Goal: Information Seeking & Learning: Learn about a topic

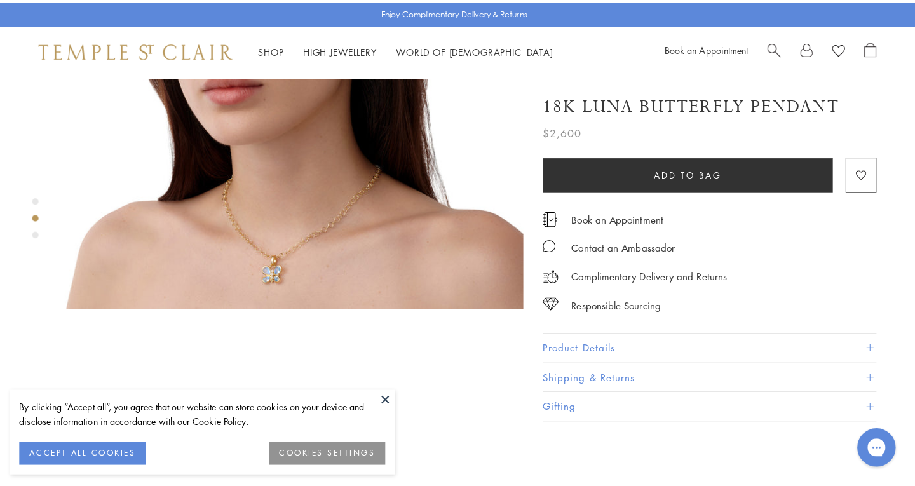
scroll to position [709, 0]
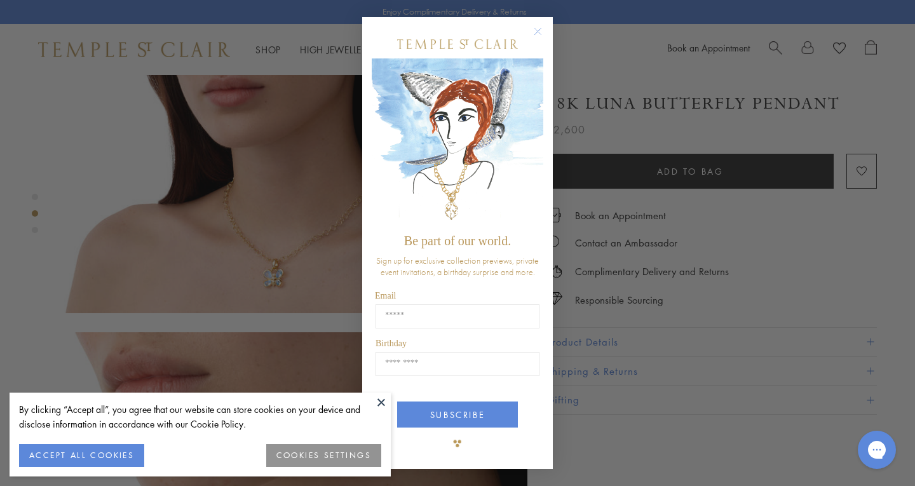
click at [545, 30] on circle "Close dialog" at bounding box center [538, 31] width 15 height 15
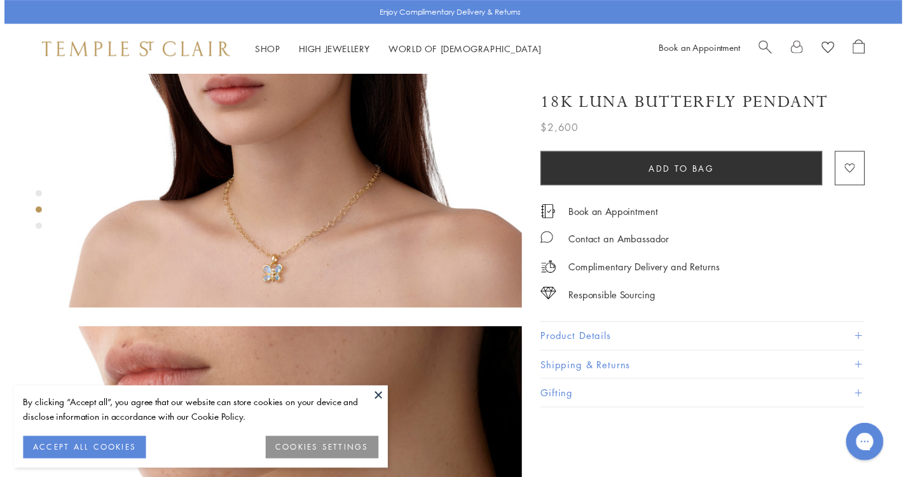
scroll to position [699, 0]
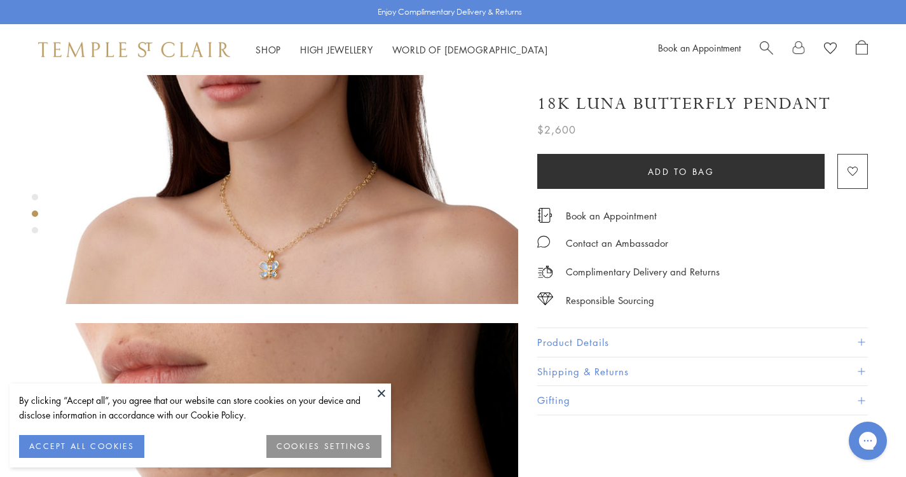
click at [386, 394] on button at bounding box center [381, 392] width 19 height 19
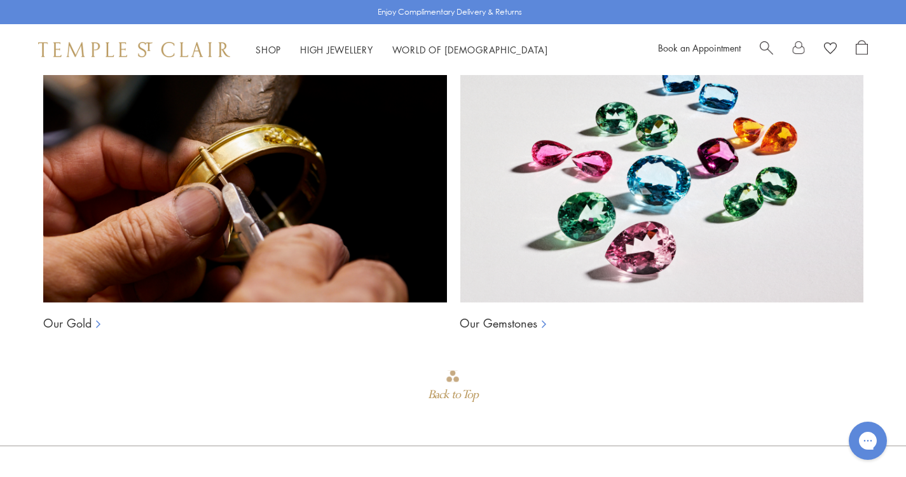
scroll to position [1271, 0]
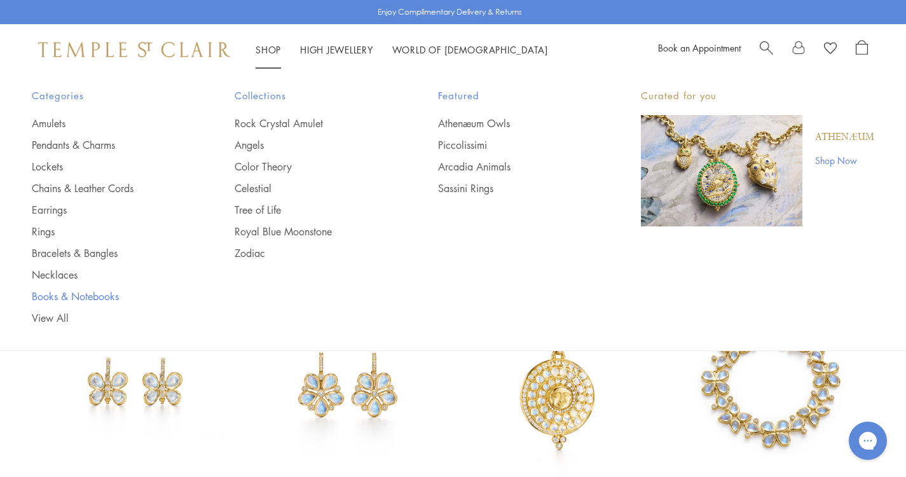
drag, startPoint x: 53, startPoint y: 316, endPoint x: 77, endPoint y: 302, distance: 27.6
click at [53, 316] on link "View All" at bounding box center [108, 318] width 152 height 14
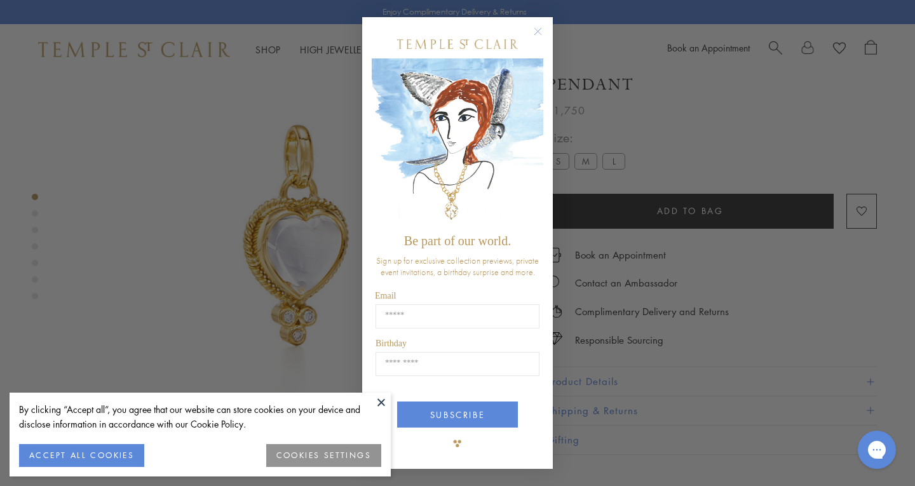
scroll to position [75, 0]
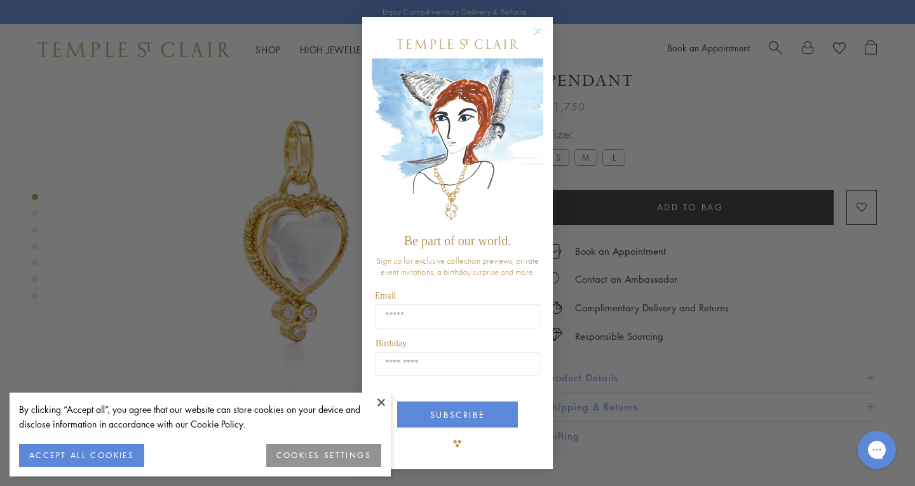
click at [541, 29] on circle "Close dialog" at bounding box center [538, 31] width 15 height 15
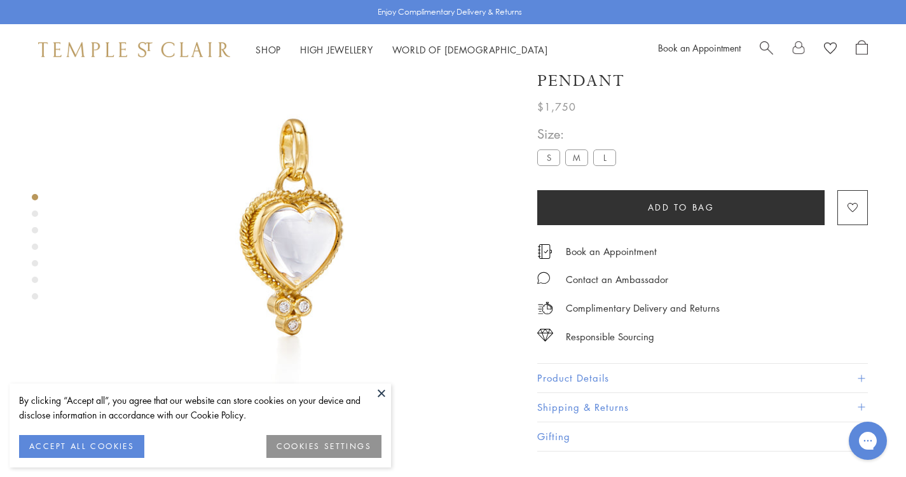
click at [384, 393] on button at bounding box center [381, 392] width 19 height 19
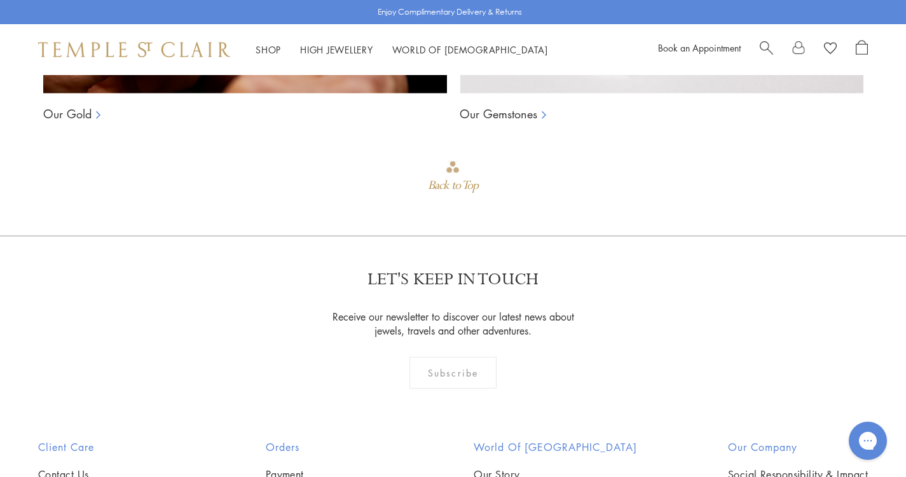
scroll to position [1396, 0]
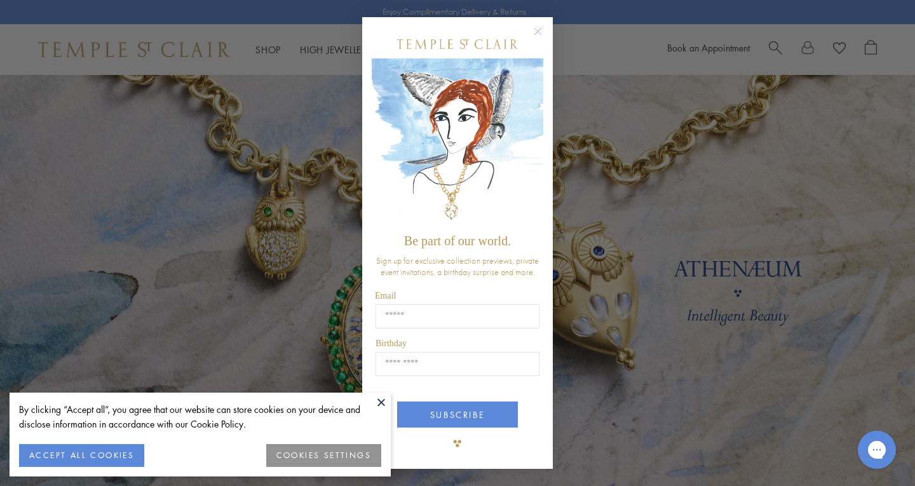
click at [536, 31] on circle "Close dialog" at bounding box center [538, 31] width 15 height 15
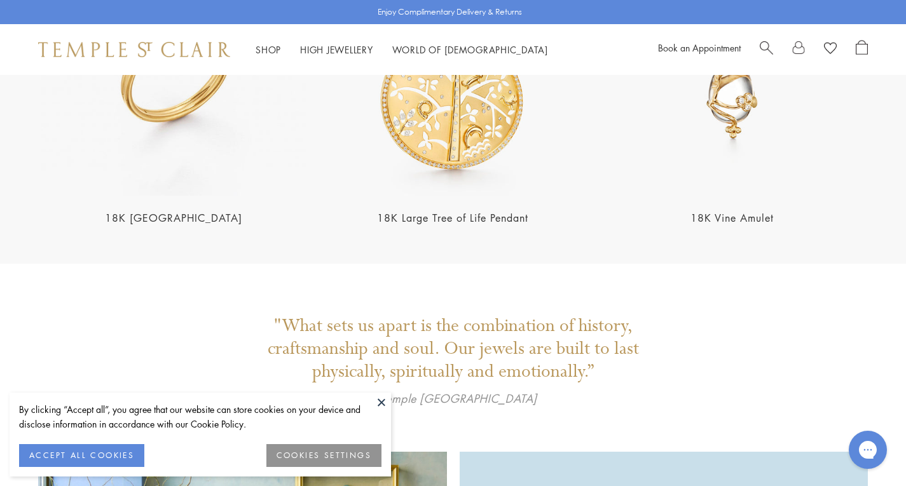
scroll to position [2656, 0]
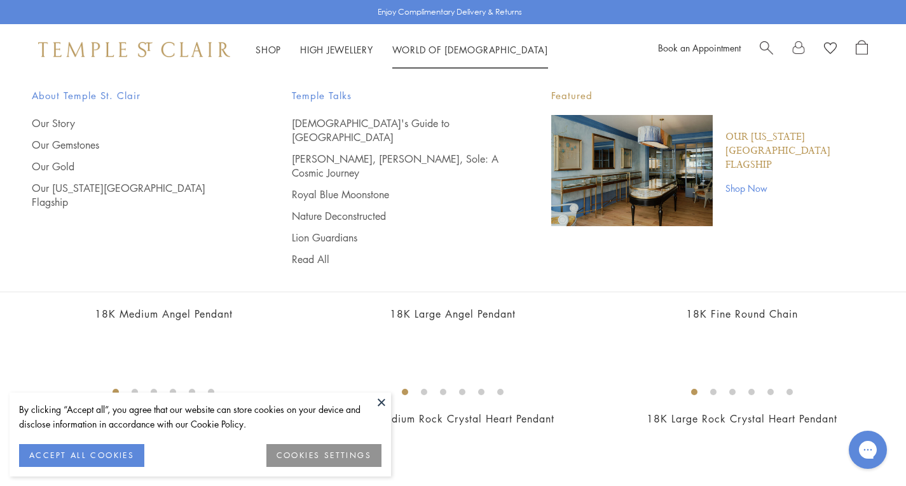
scroll to position [318, 0]
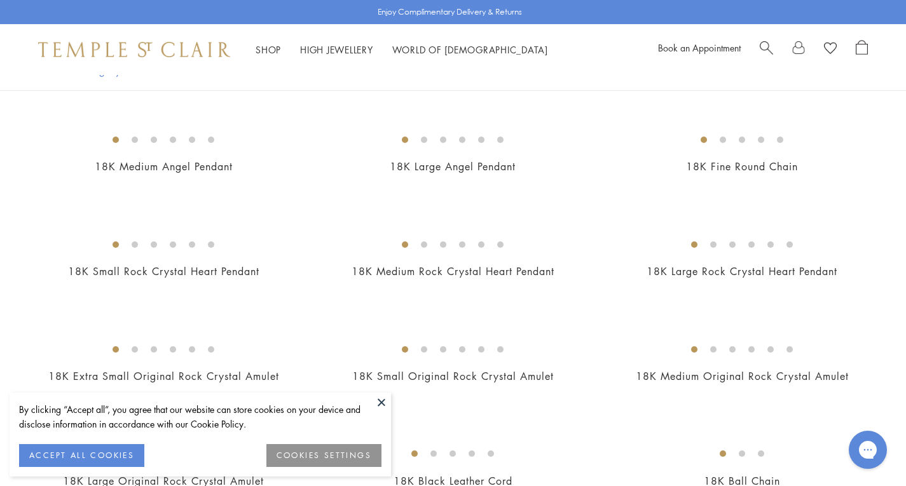
click at [383, 402] on button at bounding box center [381, 402] width 19 height 19
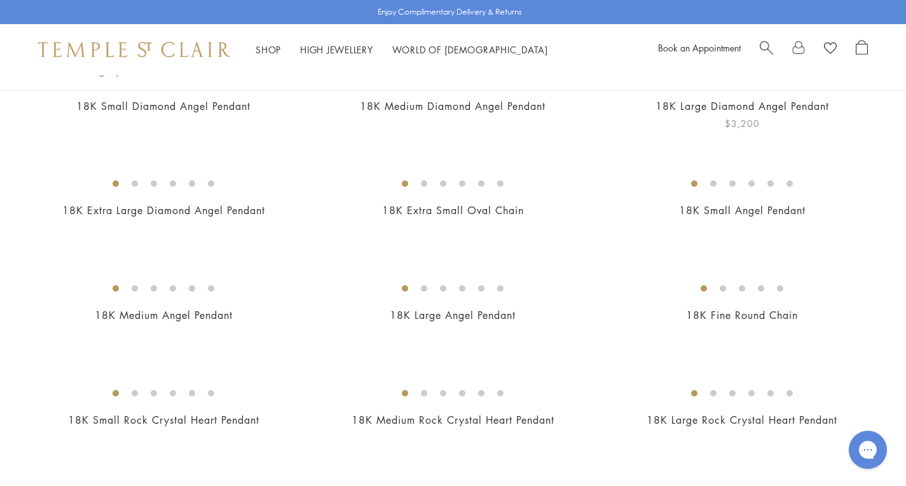
scroll to position [0, 0]
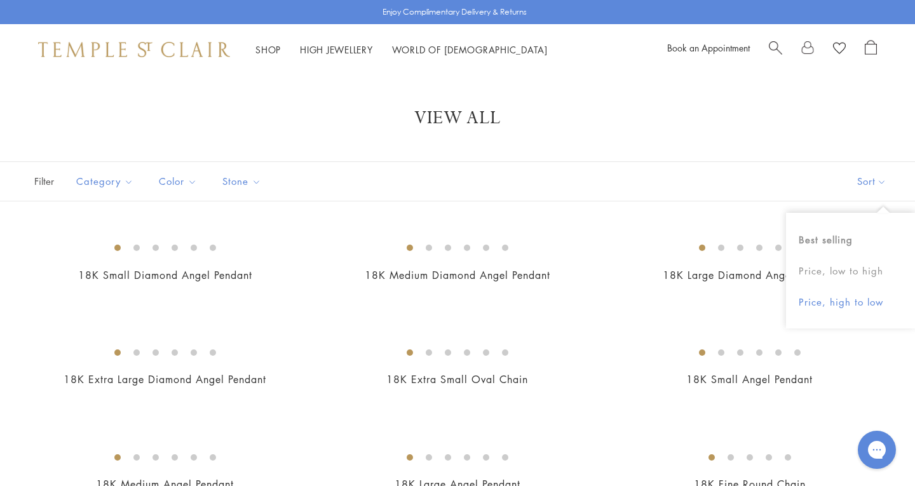
click at [839, 306] on button "Price, high to low" at bounding box center [850, 302] width 129 height 31
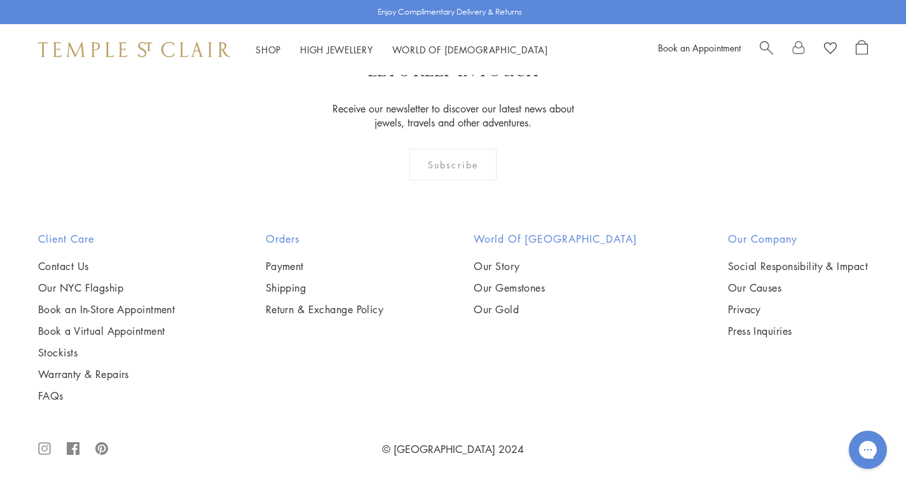
scroll to position [5529, 0]
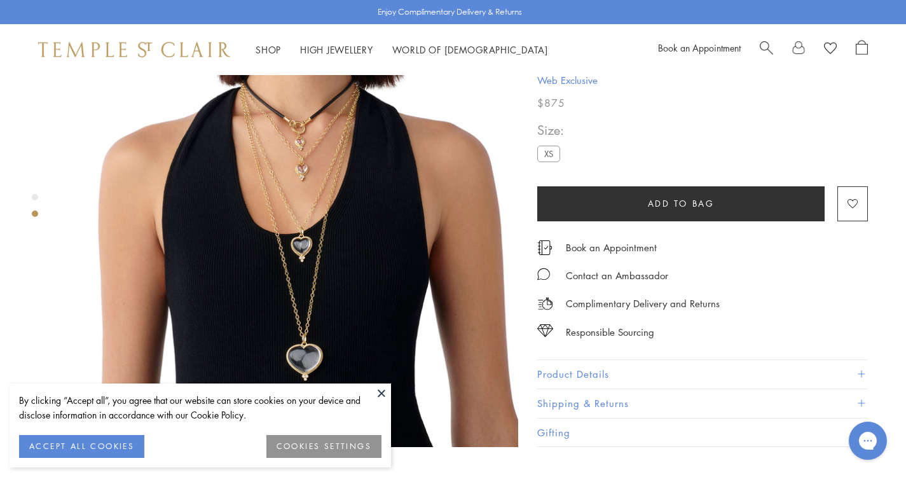
scroll to position [572, 0]
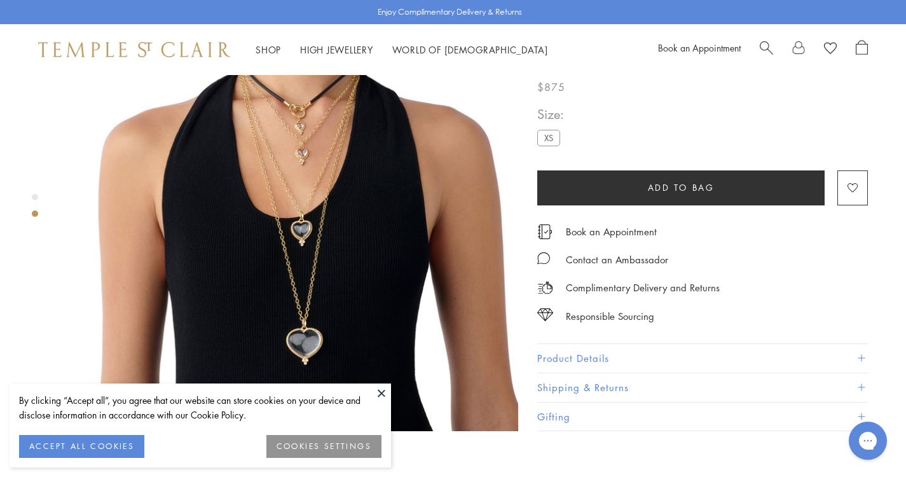
click at [599, 344] on button "Product Details" at bounding box center [702, 358] width 330 height 29
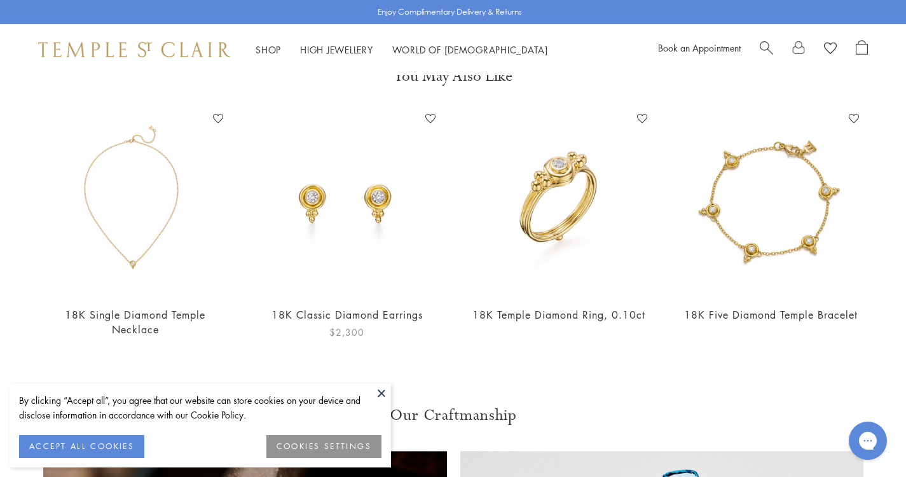
scroll to position [572, 0]
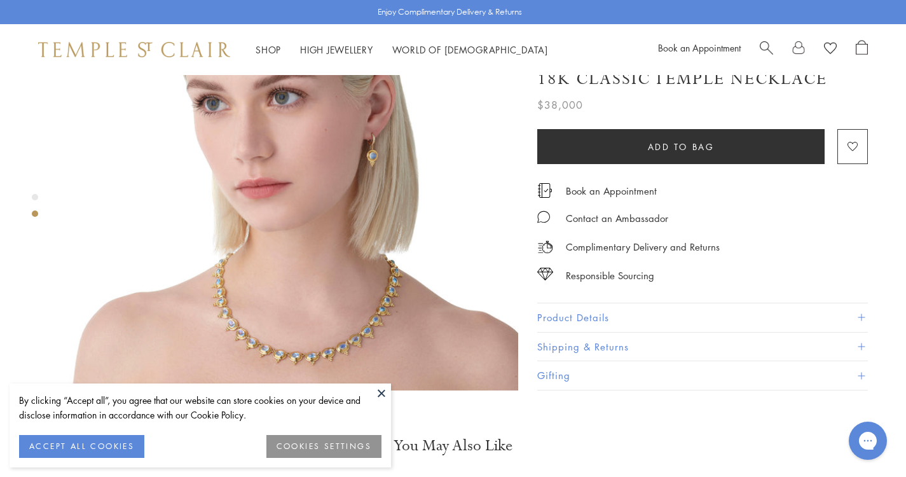
scroll to position [699, 0]
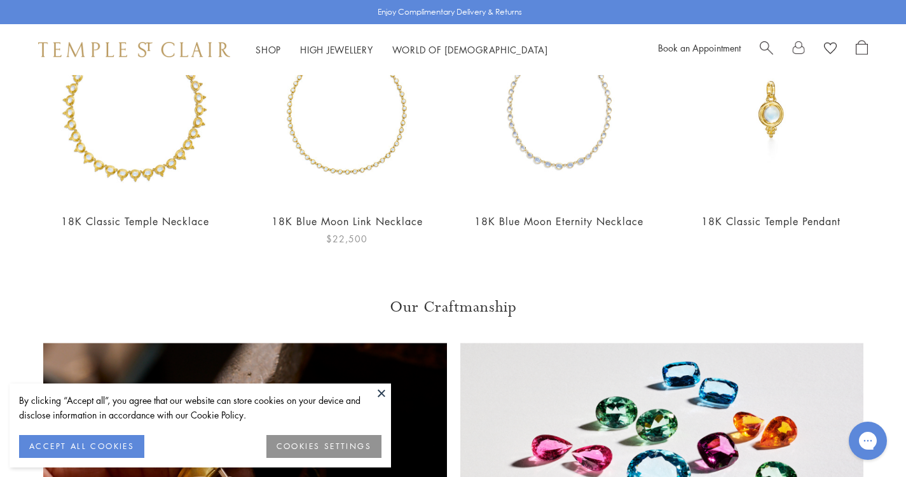
scroll to position [1017, 0]
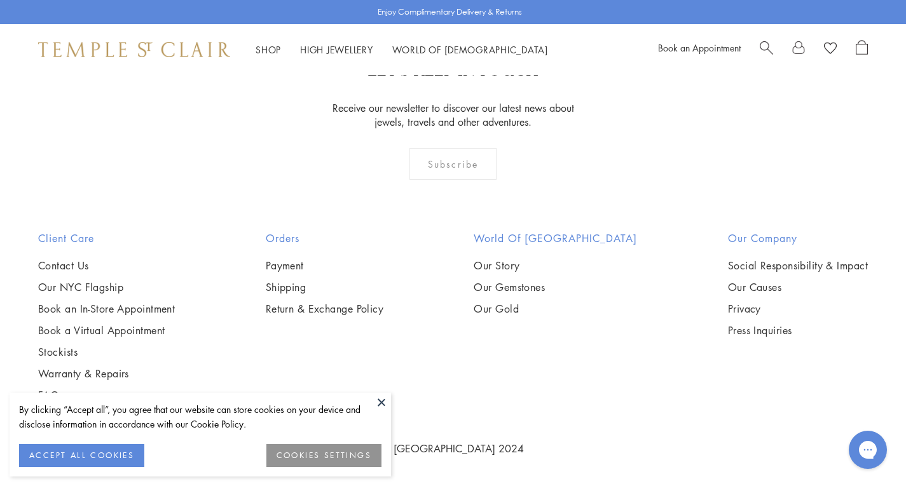
scroll to position [7944, 0]
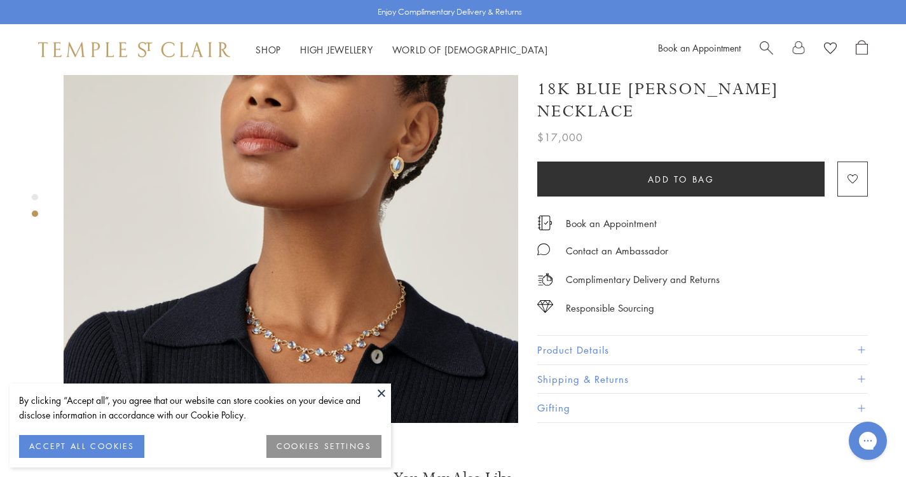
scroll to position [635, 0]
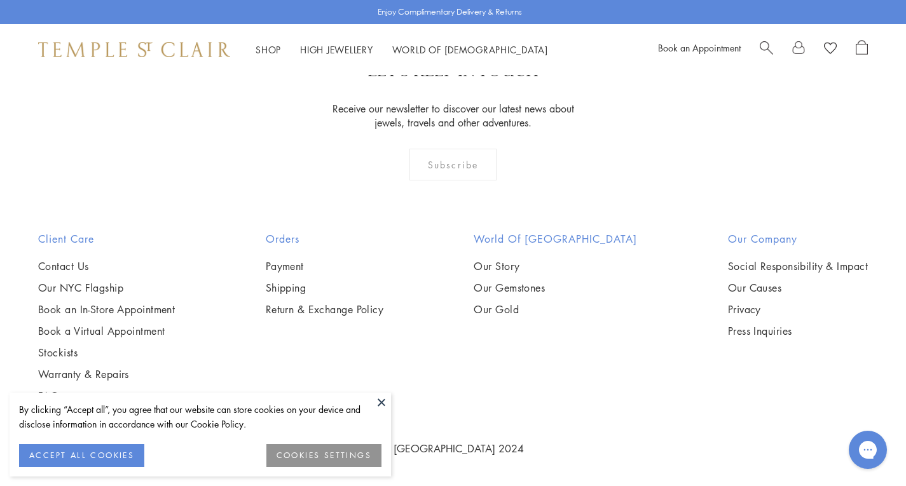
scroll to position [6355, 0]
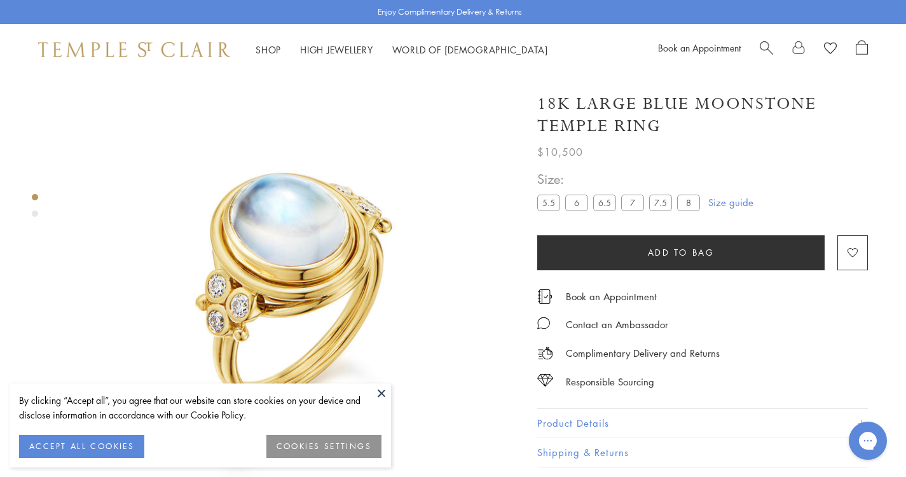
scroll to position [11, 0]
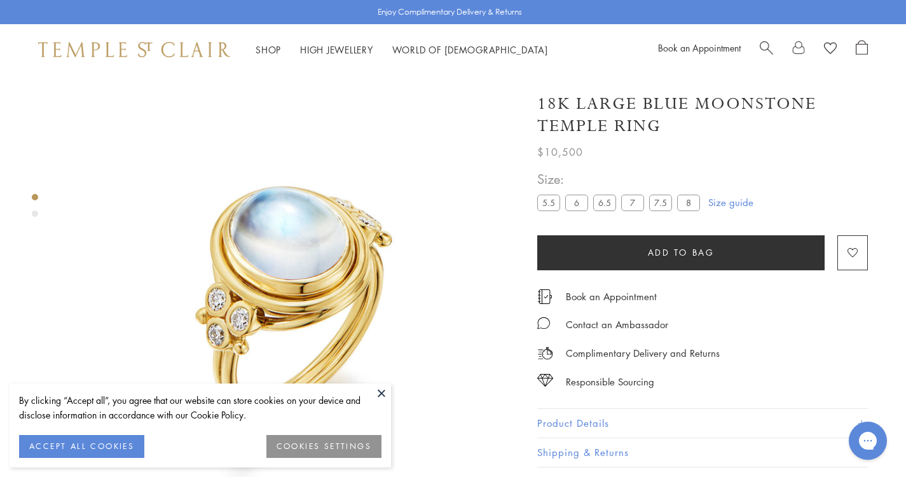
click at [580, 198] on label "6" at bounding box center [576, 202] width 23 height 16
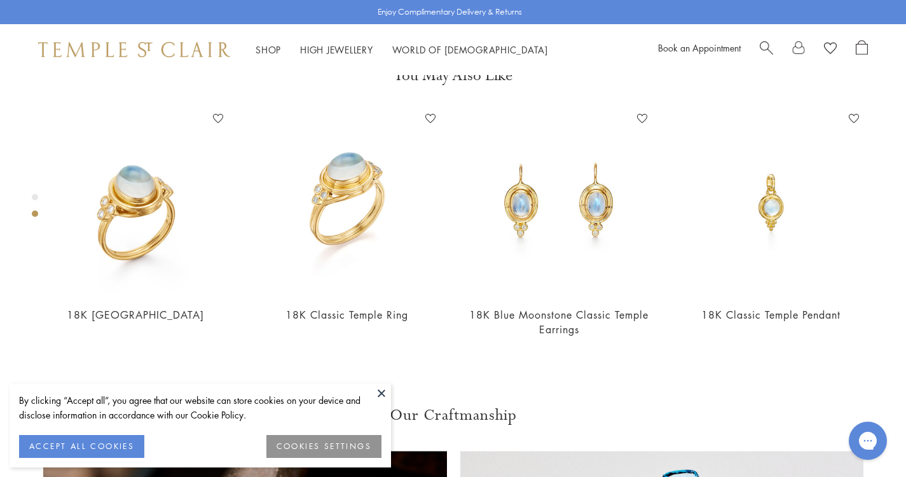
scroll to position [508, 0]
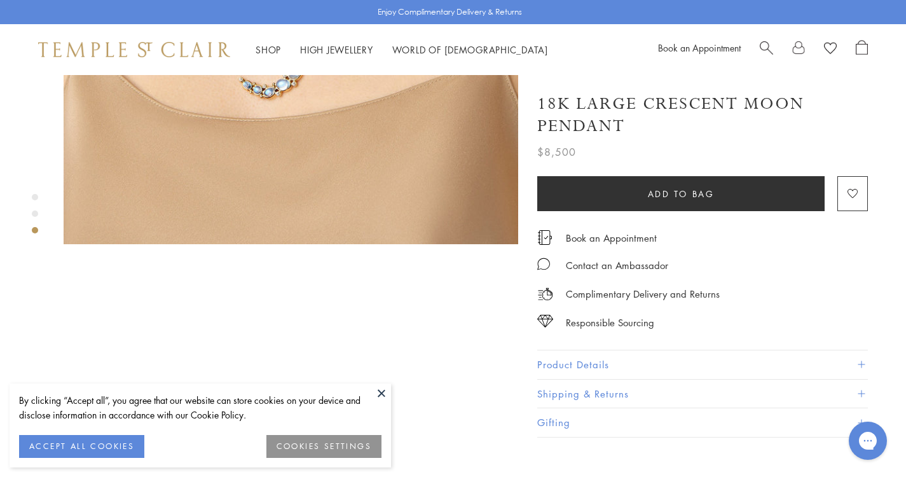
scroll to position [890, 0]
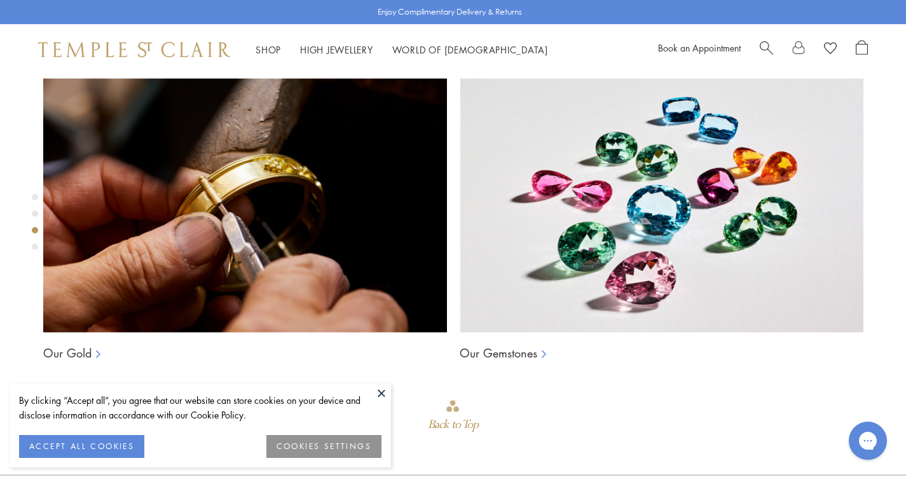
scroll to position [1016, 0]
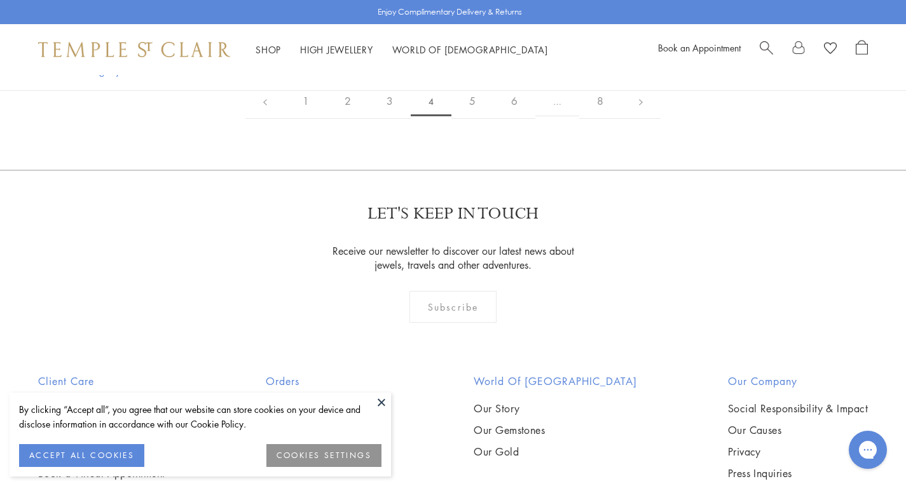
scroll to position [2224, 0]
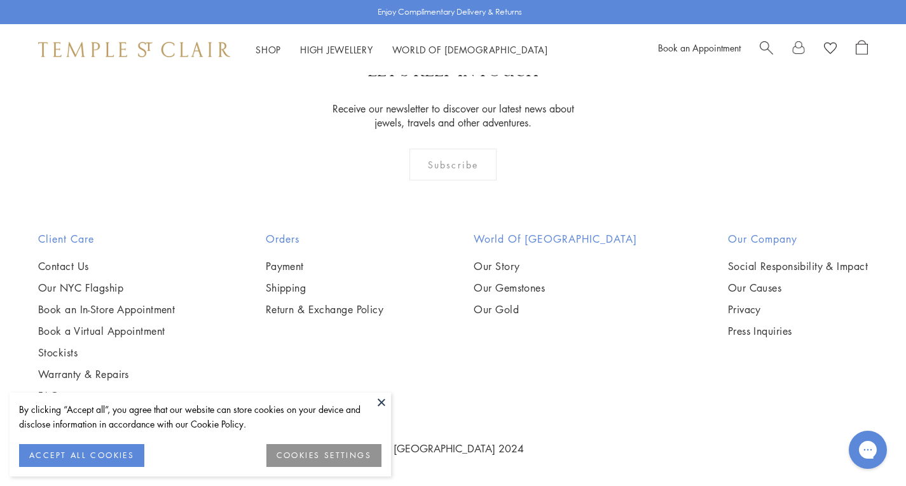
click at [381, 399] on button at bounding box center [381, 402] width 19 height 19
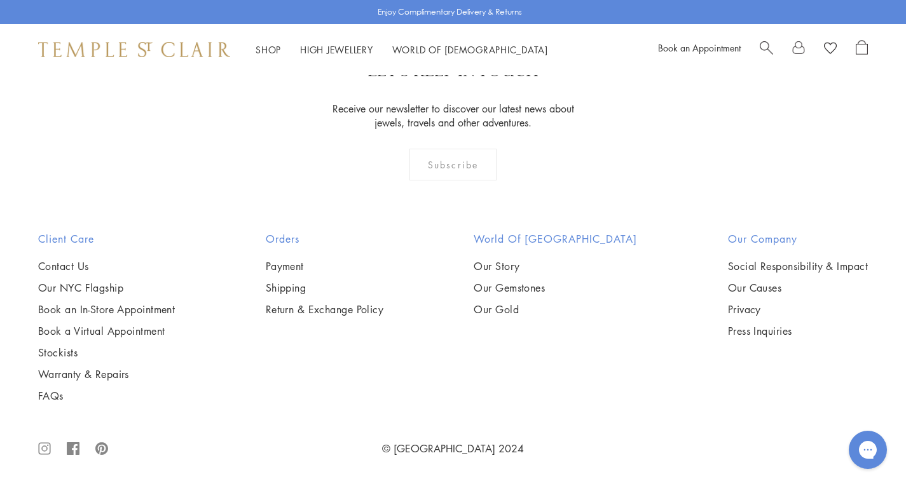
scroll to position [6164, 0]
drag, startPoint x: 215, startPoint y: 163, endPoint x: 93, endPoint y: 315, distance: 195.2
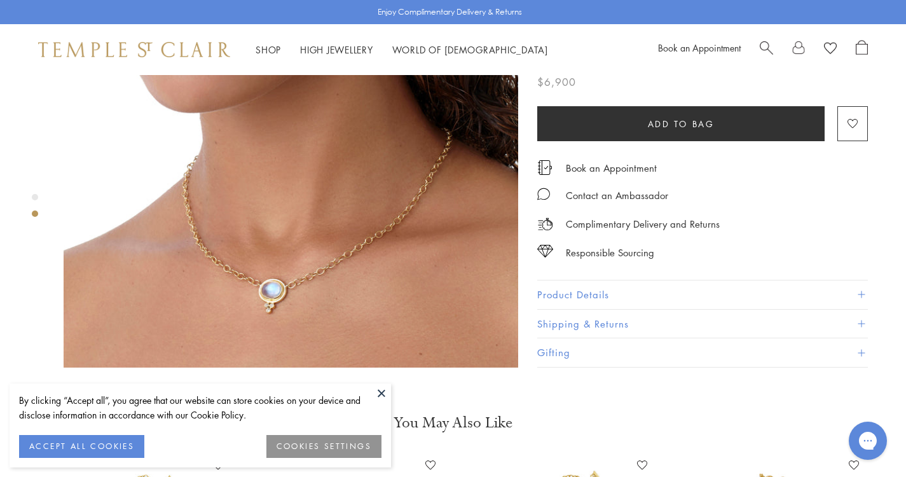
scroll to position [508, 0]
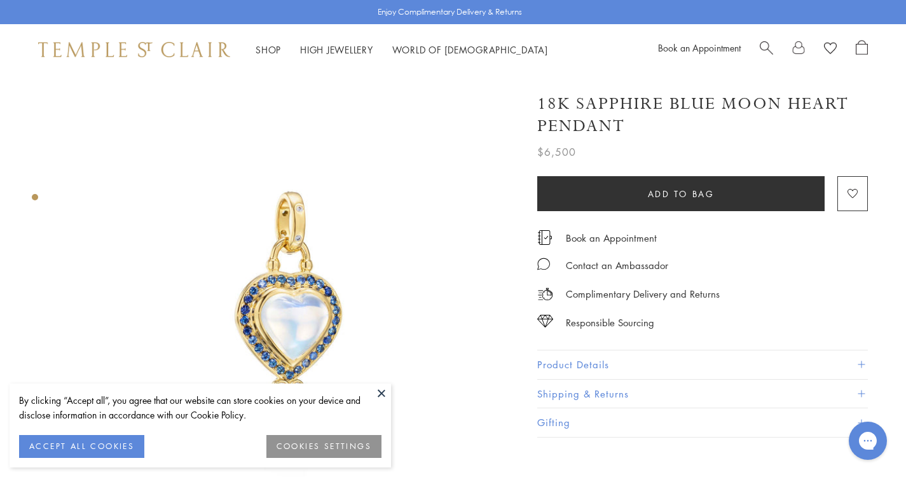
click at [880, 48] on div "Shop Shop Categories Amulets Pendants & Charms Lockets Chains & Leather Cords E…" at bounding box center [453, 49] width 906 height 51
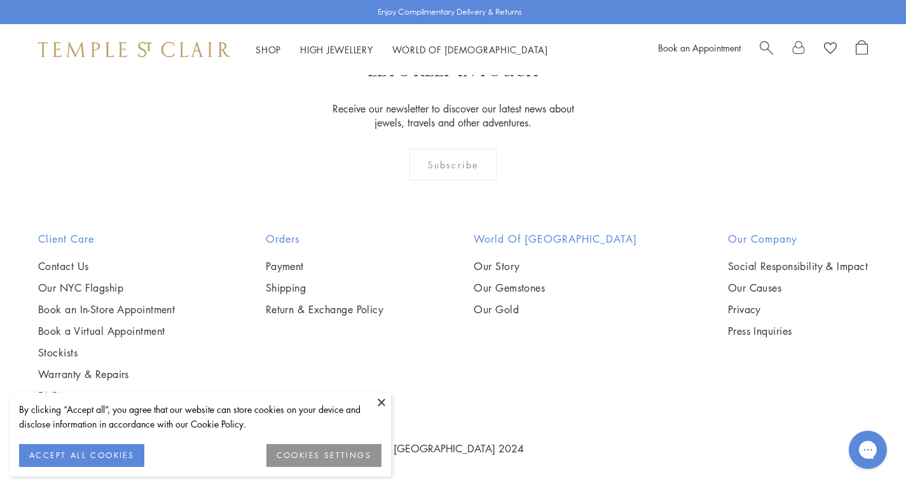
scroll to position [6101, 0]
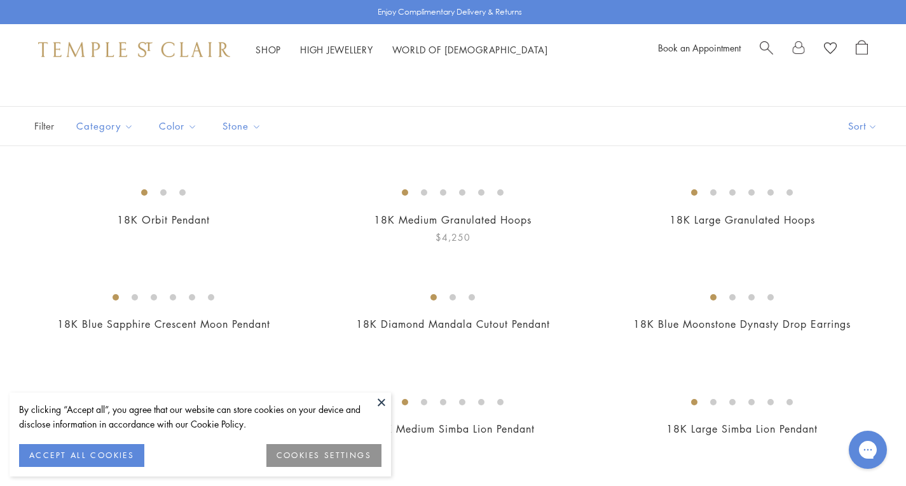
scroll to position [64, 0]
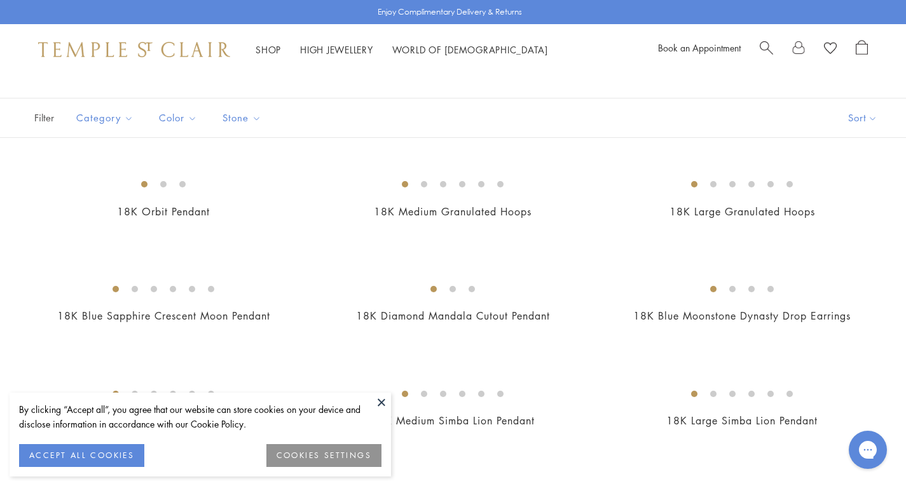
click at [383, 400] on button at bounding box center [381, 402] width 19 height 19
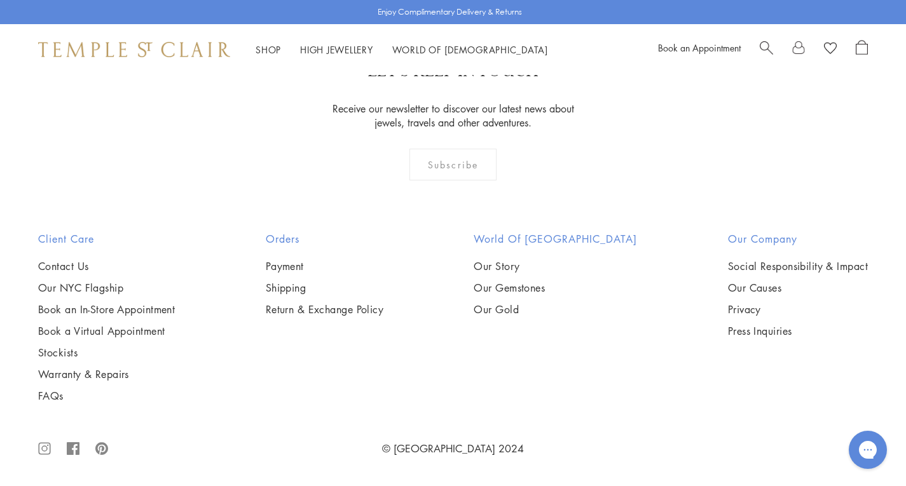
scroll to position [7435, 0]
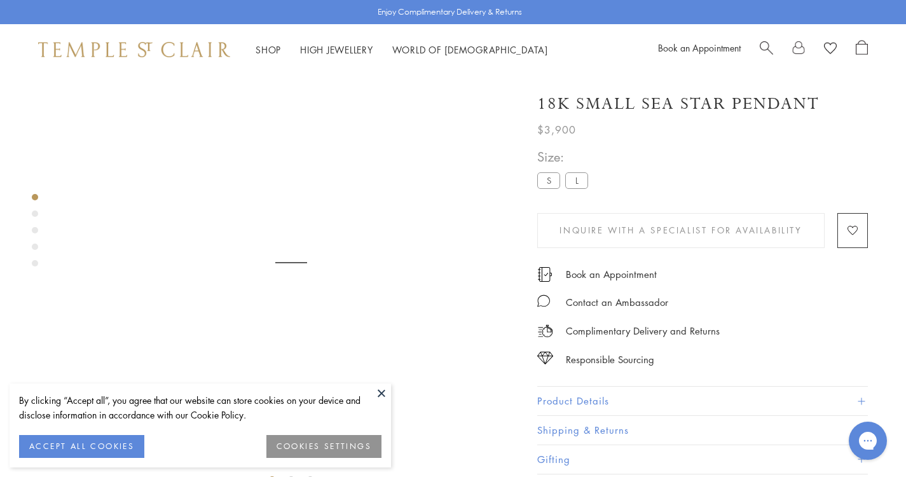
scroll to position [75, 0]
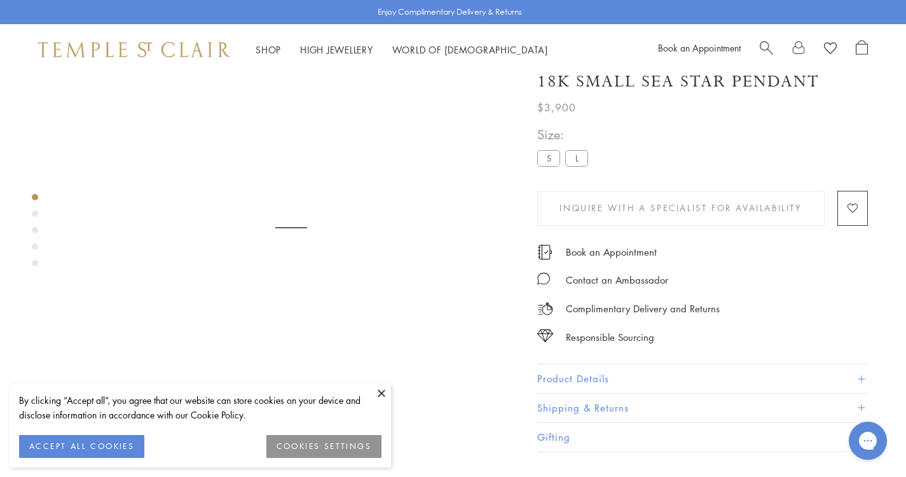
click at [371, 381] on img at bounding box center [291, 259] width 454 height 454
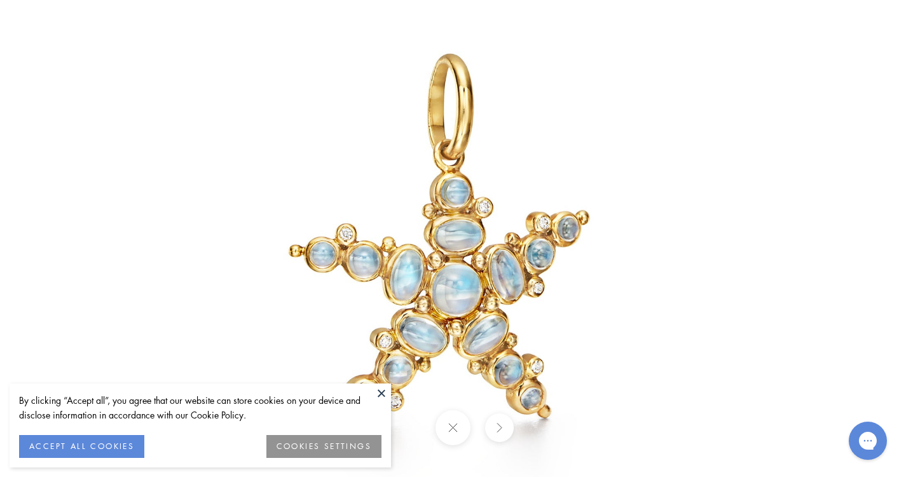
click at [384, 386] on button at bounding box center [381, 392] width 19 height 19
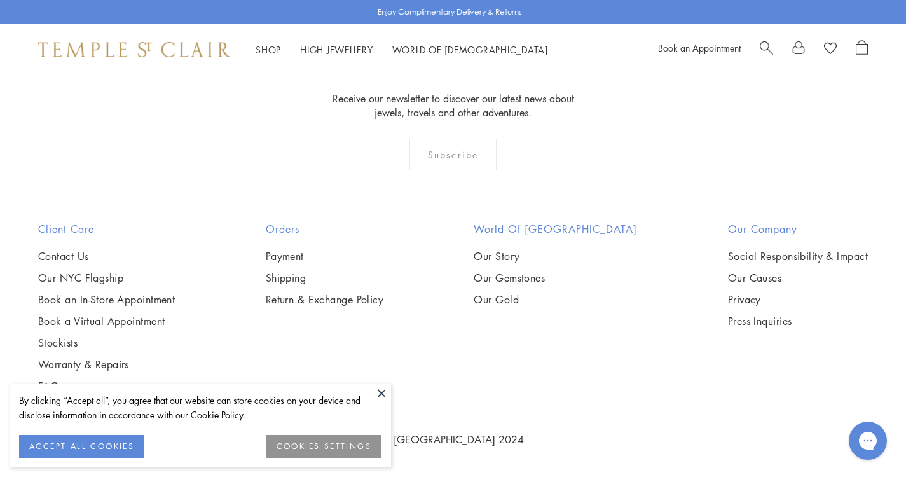
scroll to position [1409, 0]
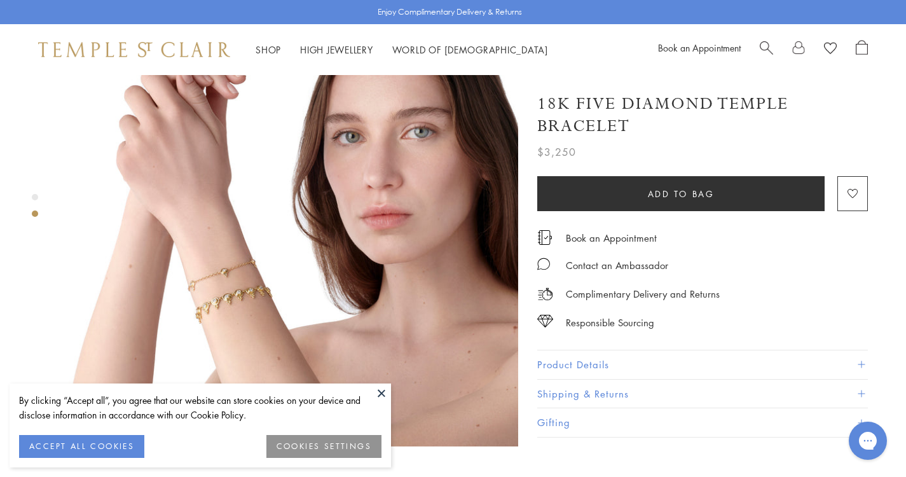
scroll to position [572, 0]
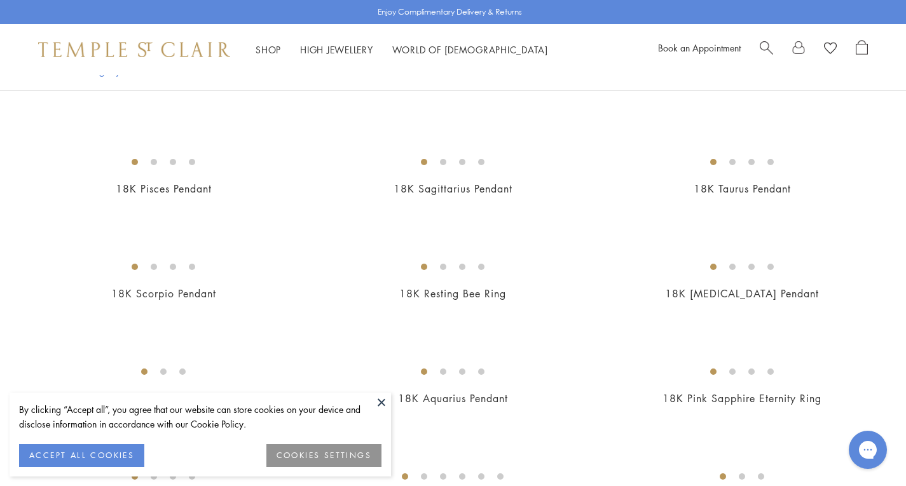
click at [382, 404] on button at bounding box center [381, 402] width 19 height 19
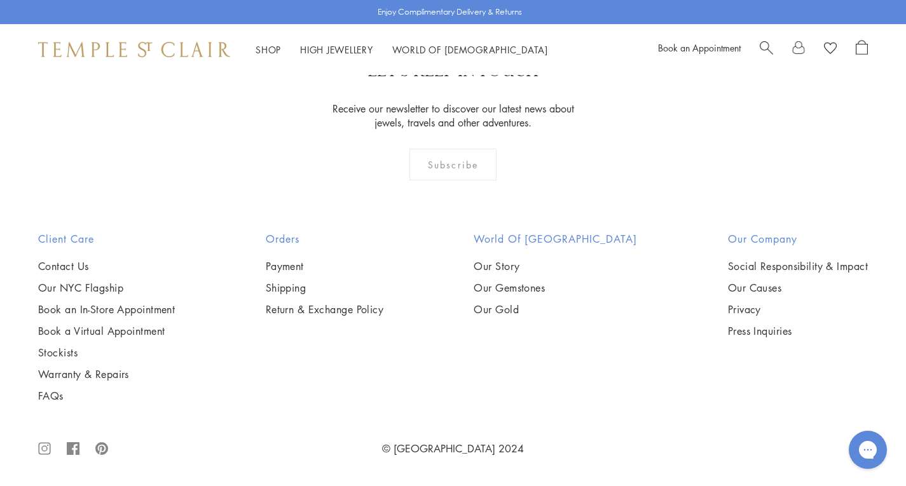
scroll to position [6609, 0]
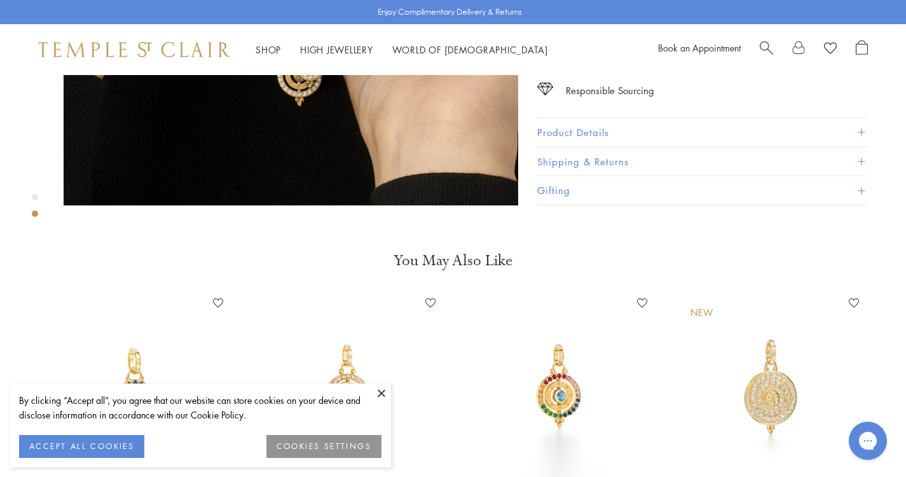
scroll to position [1017, 0]
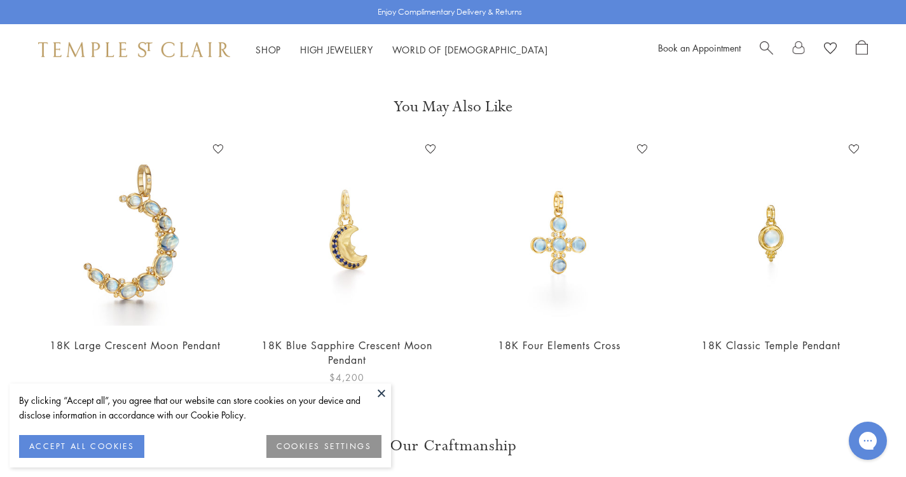
scroll to position [976, 0]
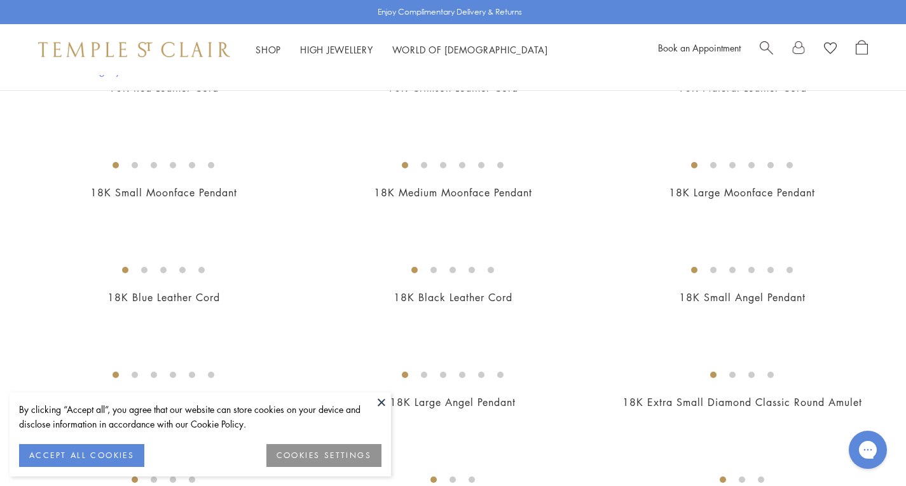
scroll to position [953, 0]
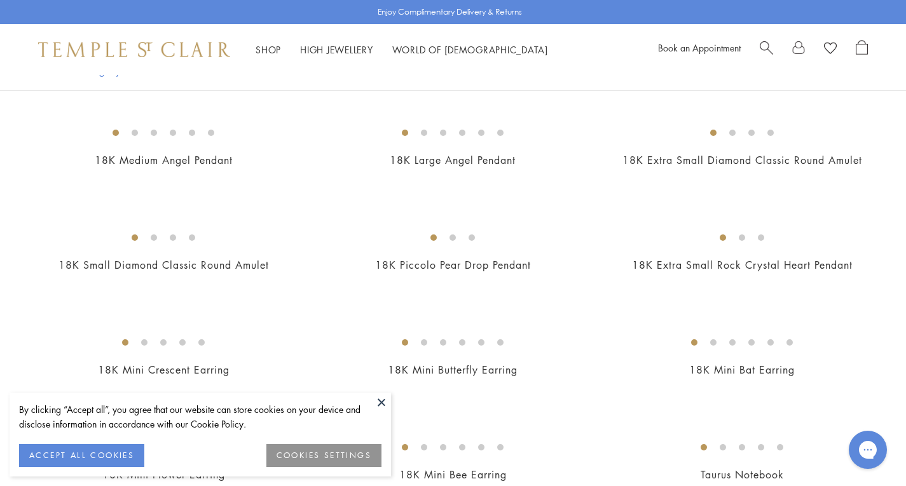
click at [379, 403] on button at bounding box center [381, 402] width 19 height 19
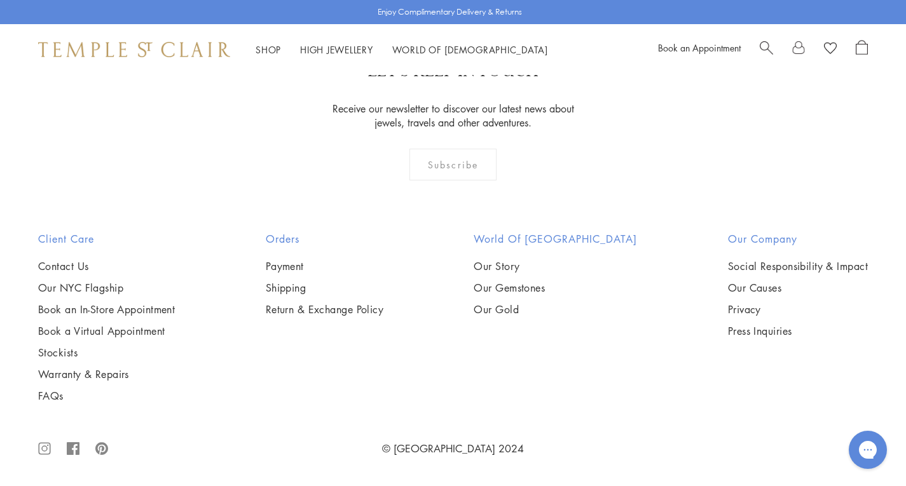
scroll to position [4448, 0]
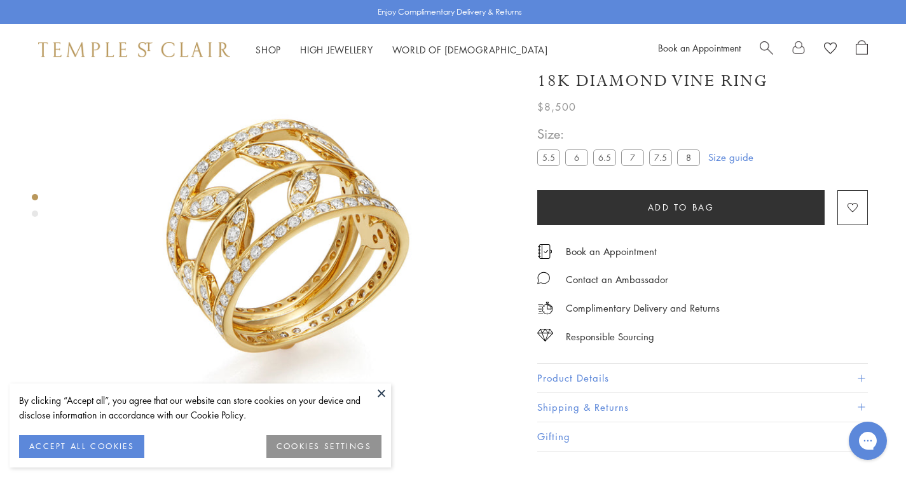
click at [380, 387] on button at bounding box center [381, 392] width 19 height 19
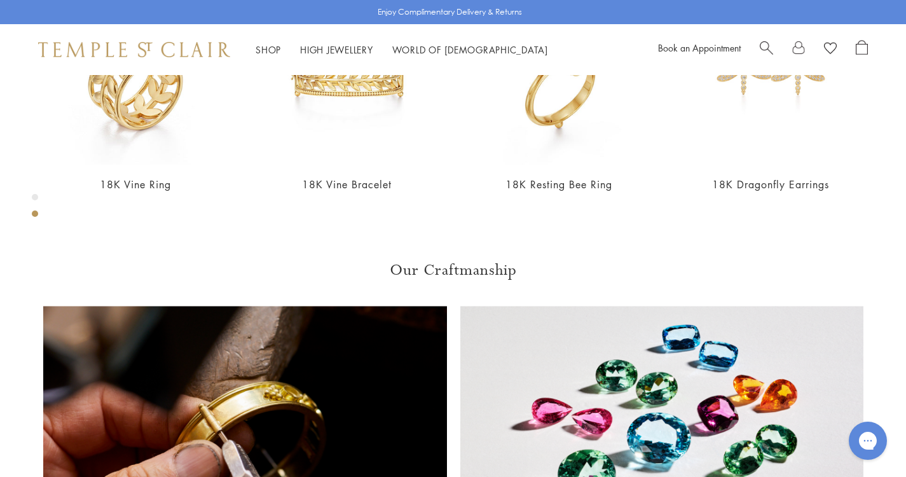
scroll to position [647, 0]
